Goal: Task Accomplishment & Management: Use online tool/utility

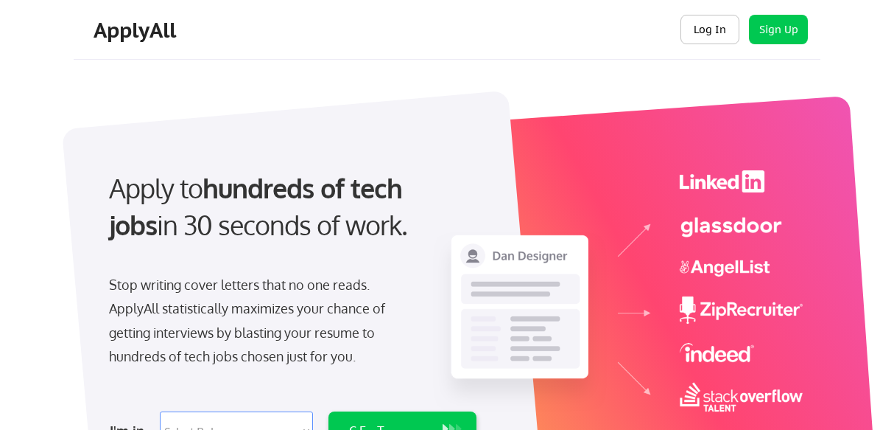
click at [712, 26] on button "Log In" at bounding box center [710, 29] width 59 height 29
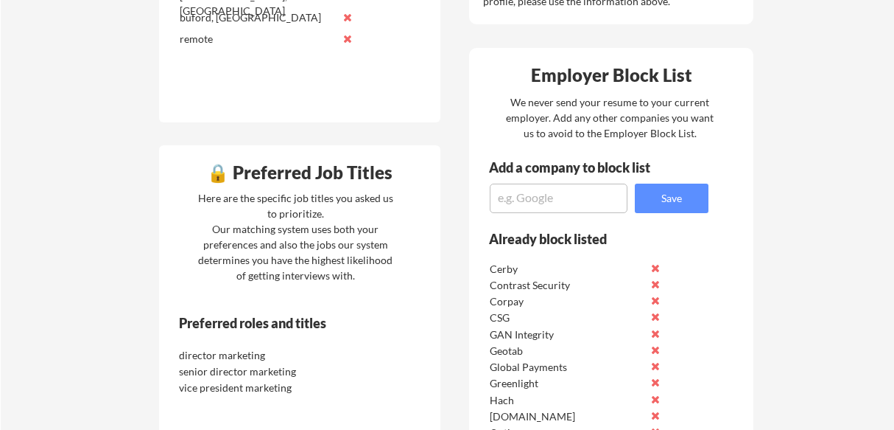
scroll to position [655, 0]
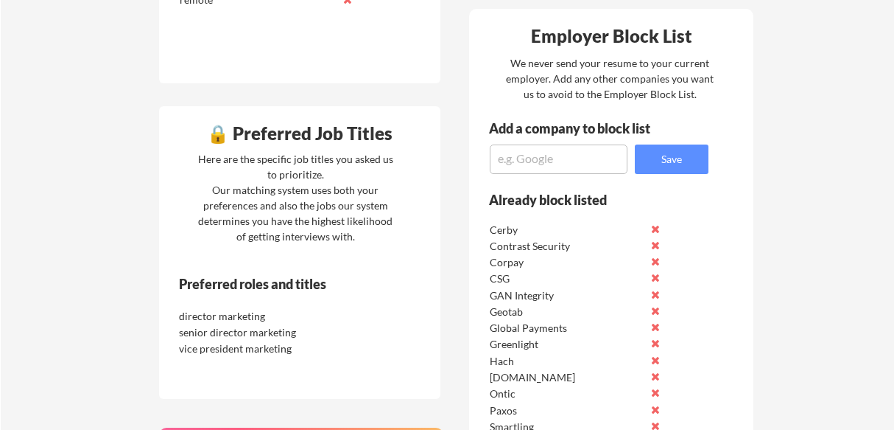
click at [571, 166] on textarea at bounding box center [559, 158] width 138 height 29
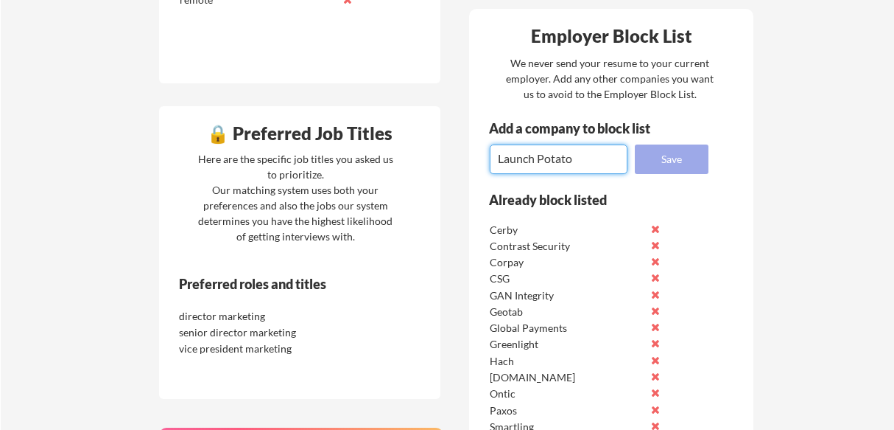
type textarea "Launch Potato"
click at [683, 158] on button "Save" at bounding box center [672, 158] width 74 height 29
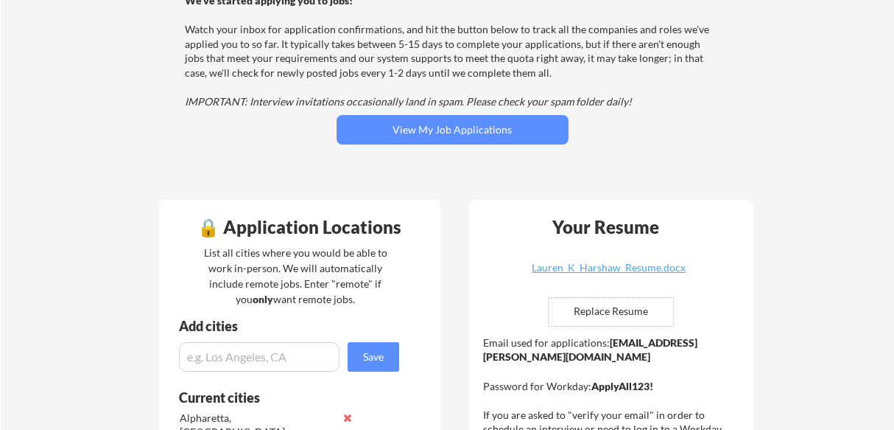
scroll to position [164, 0]
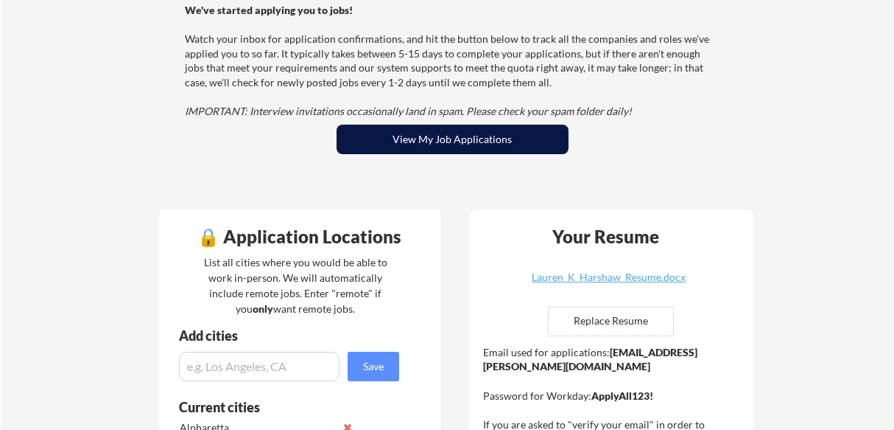
click at [452, 133] on button "View My Job Applications" at bounding box center [453, 139] width 232 height 29
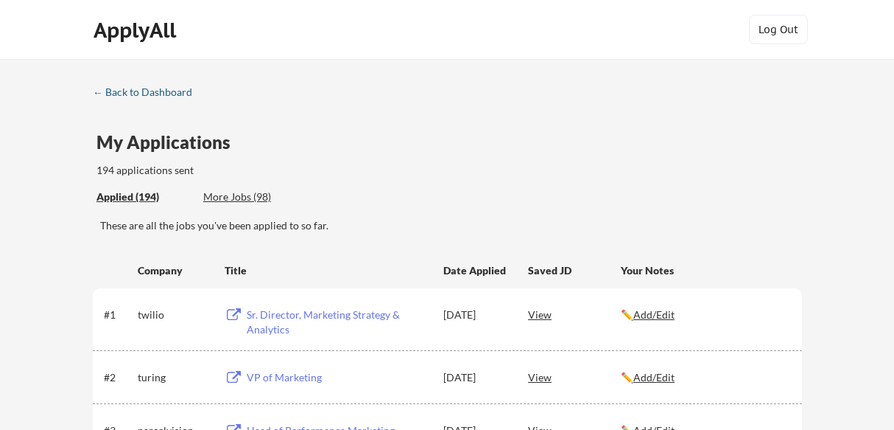
click at [158, 88] on div "← Back to Dashboard" at bounding box center [148, 92] width 111 height 10
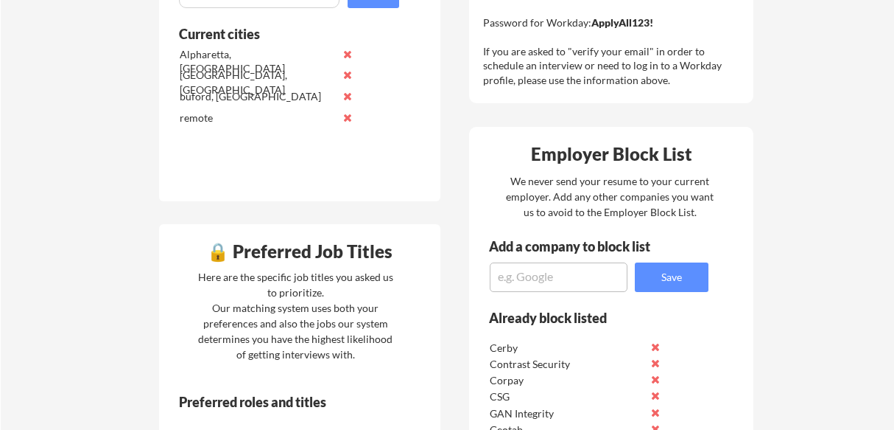
scroll to position [559, 0]
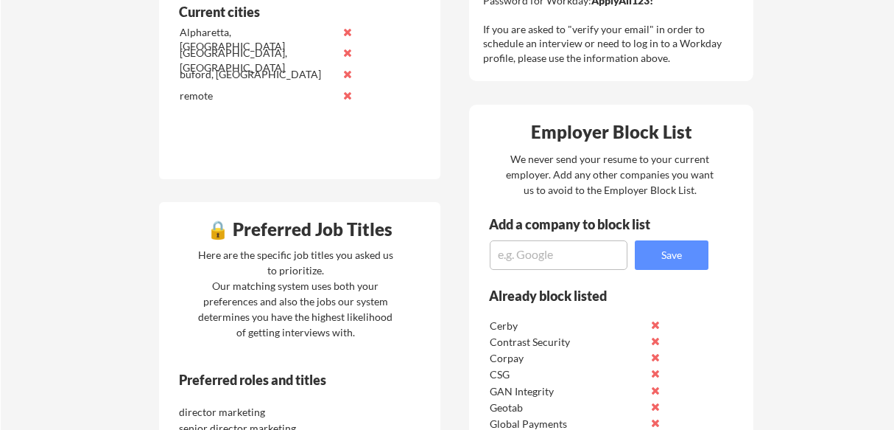
click at [583, 259] on textarea at bounding box center [559, 254] width 138 height 29
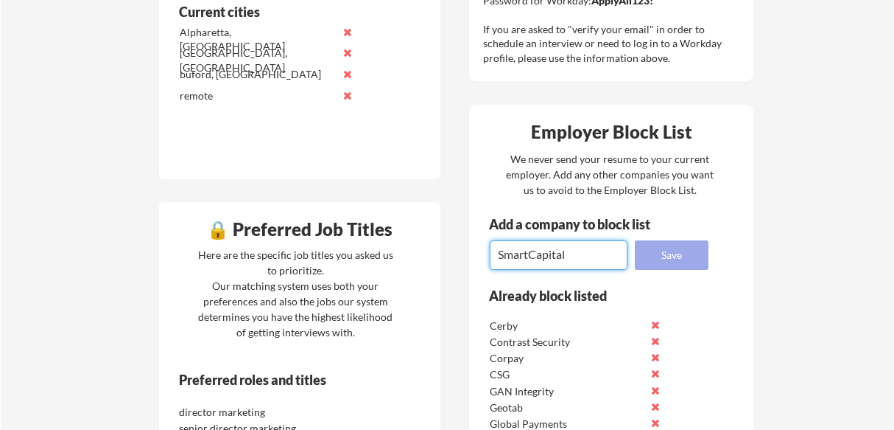
type textarea "SmartCapital"
click at [670, 258] on button "Save" at bounding box center [672, 254] width 74 height 29
